Goal: Task Accomplishment & Management: Use online tool/utility

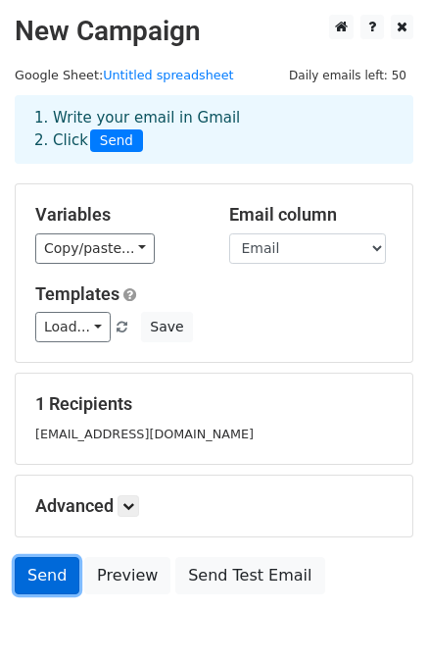
click at [34, 574] on link "Send" at bounding box center [47, 575] width 65 height 37
click at [29, 571] on link "Send" at bounding box center [47, 575] width 65 height 37
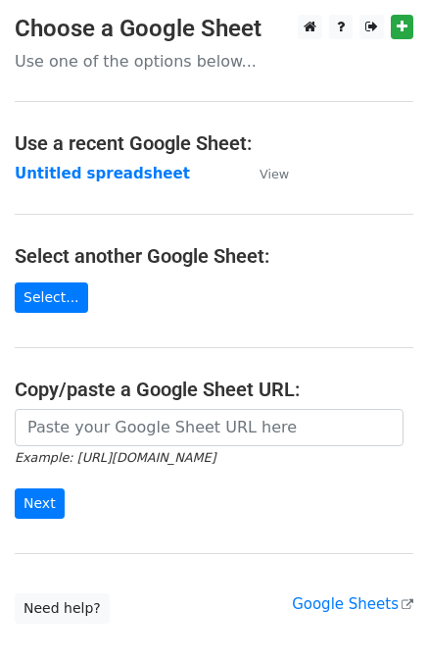
click at [41, 279] on main "Choose a Google Sheet Use one of the options below... Use a recent Google Sheet…" at bounding box center [214, 319] width 428 height 609
click at [41, 291] on link "Select..." at bounding box center [52, 297] width 74 height 30
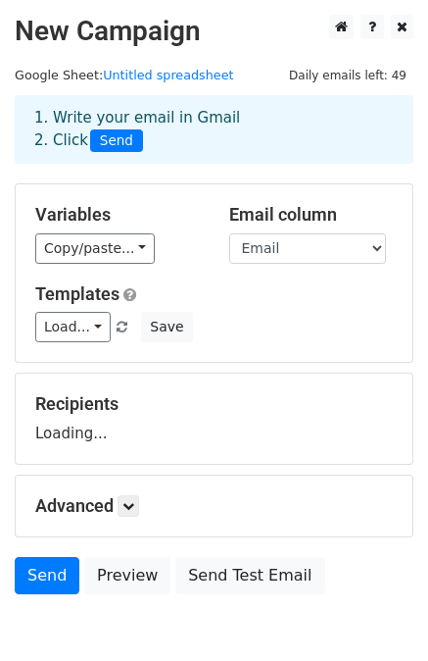
scroll to position [98, 0]
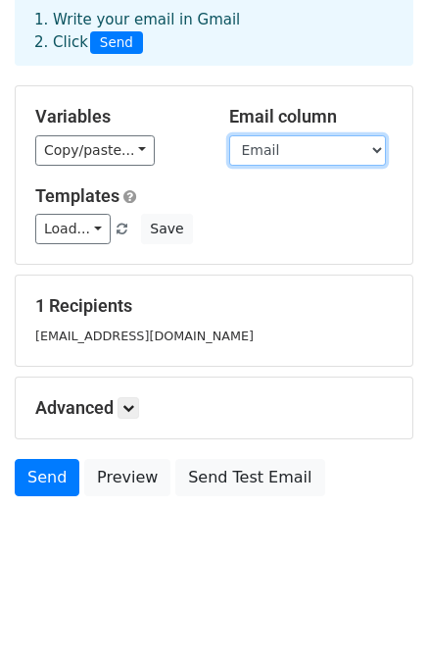
click at [251, 155] on select "Company Name Email" at bounding box center [307, 150] width 157 height 30
click at [251, 153] on select "Company Name Email" at bounding box center [307, 150] width 157 height 30
click at [229, 135] on select "Company Name Email" at bounding box center [307, 150] width 157 height 30
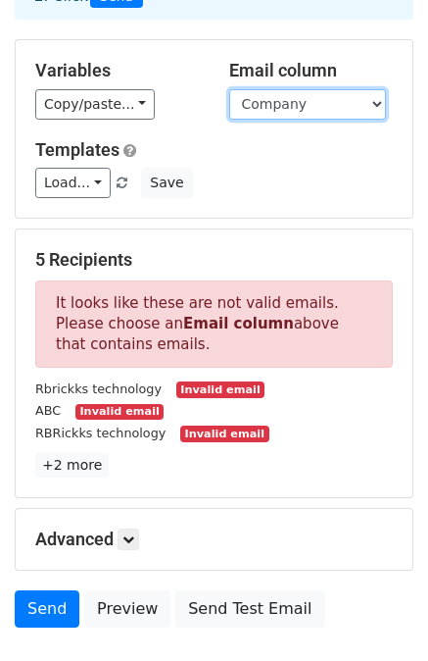
scroll to position [145, 0]
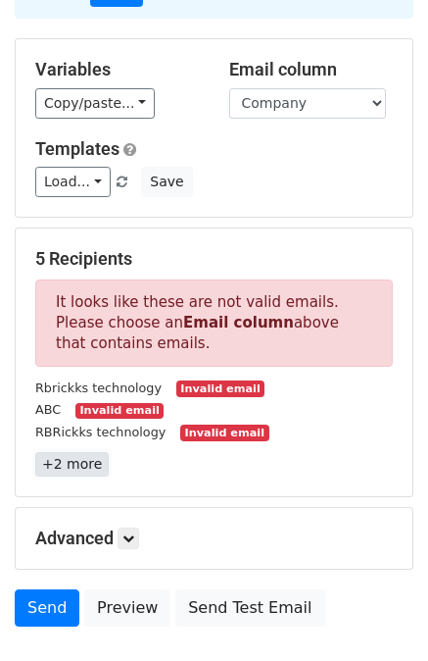
click at [79, 463] on link "+2 more" at bounding box center [72, 464] width 74 height 25
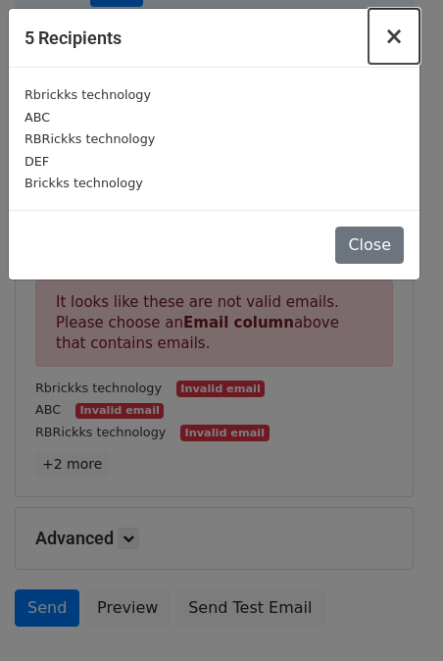
click at [396, 36] on span "×" at bounding box center [394, 36] width 20 height 27
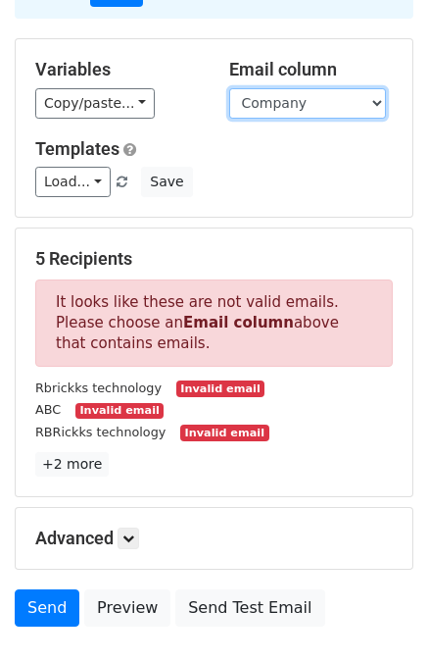
click at [333, 104] on select "Company Name Email" at bounding box center [307, 103] width 157 height 30
click at [229, 88] on select "Company Name Email" at bounding box center [307, 103] width 157 height 30
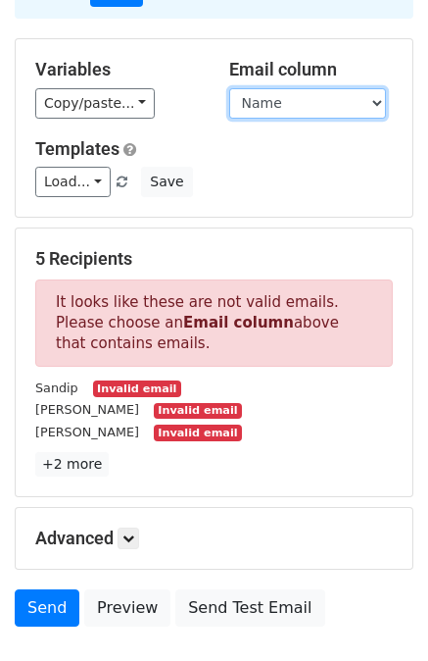
click at [330, 106] on select "Company Name Email" at bounding box center [307, 103] width 157 height 30
select select "Email"
click at [229, 88] on select "Company Name Email" at bounding box center [307, 103] width 157 height 30
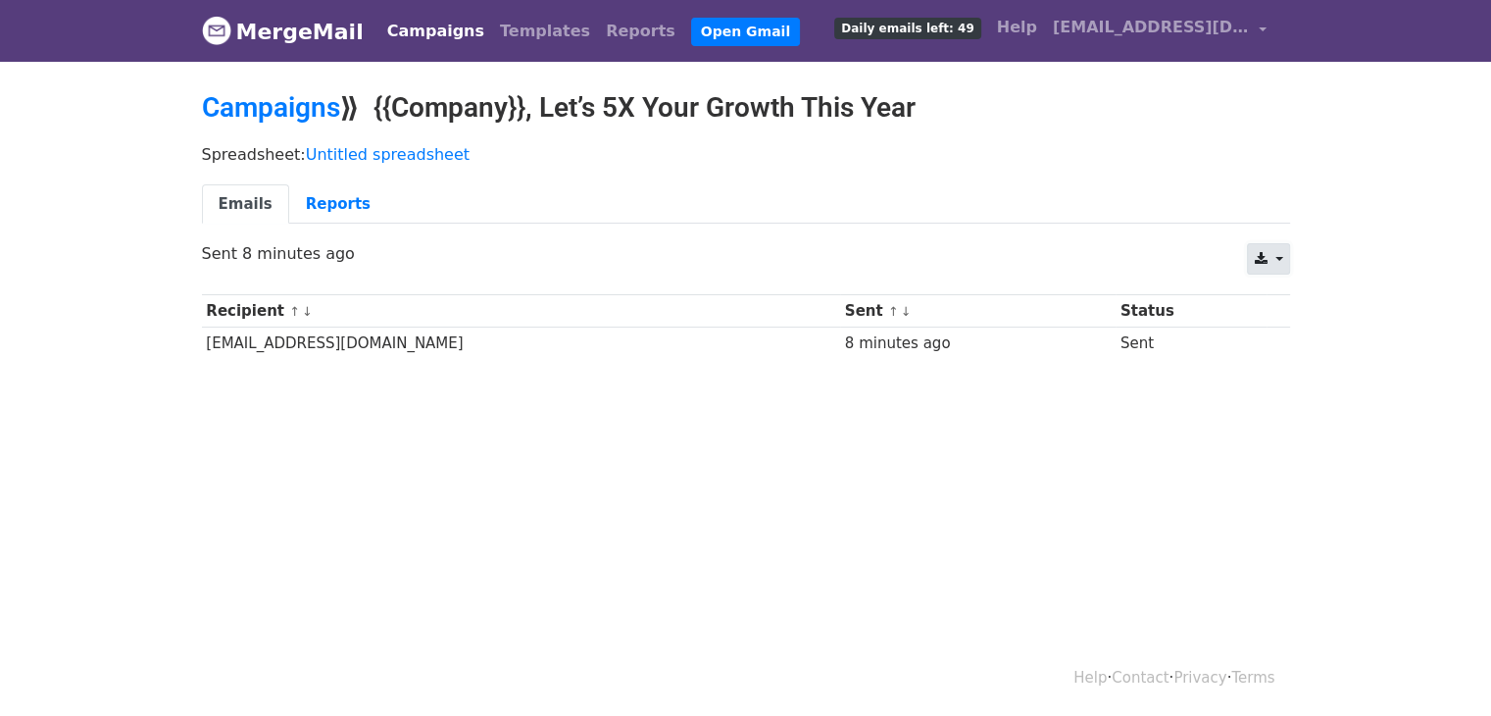
click at [1269, 261] on link at bounding box center [1268, 258] width 42 height 31
click at [1284, 326] on link "Excel" at bounding box center [1292, 335] width 88 height 31
click at [304, 207] on link "Reports" at bounding box center [338, 204] width 98 height 40
